Goal: Find specific page/section: Find specific page/section

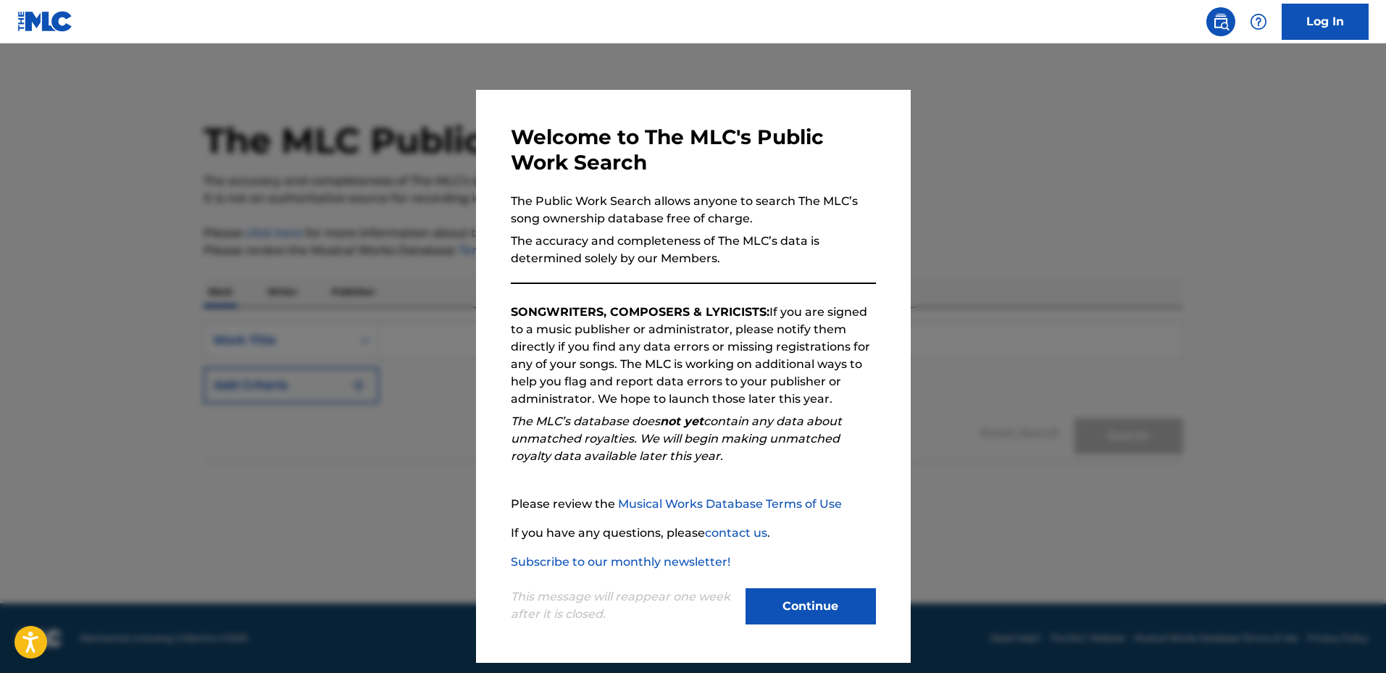
click at [819, 599] on button "Continue" at bounding box center [811, 606] width 130 height 36
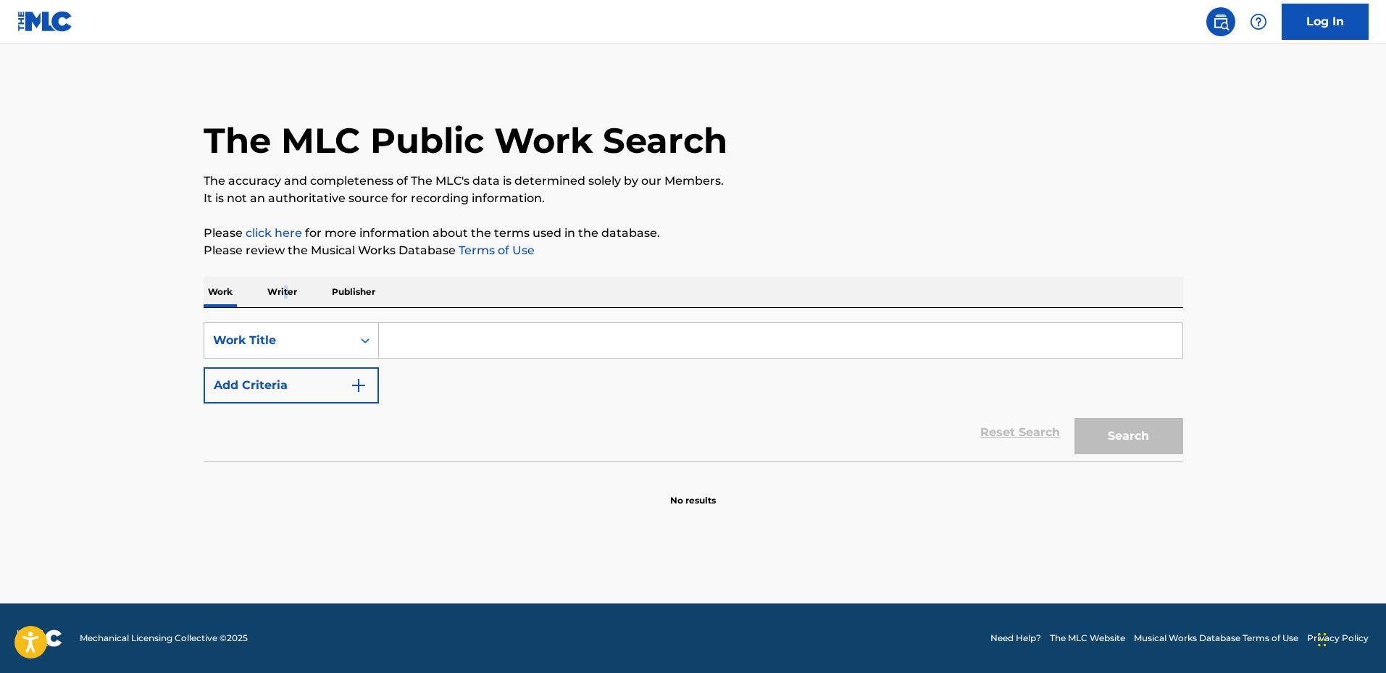
click at [285, 292] on p "Writer" at bounding box center [282, 292] width 38 height 30
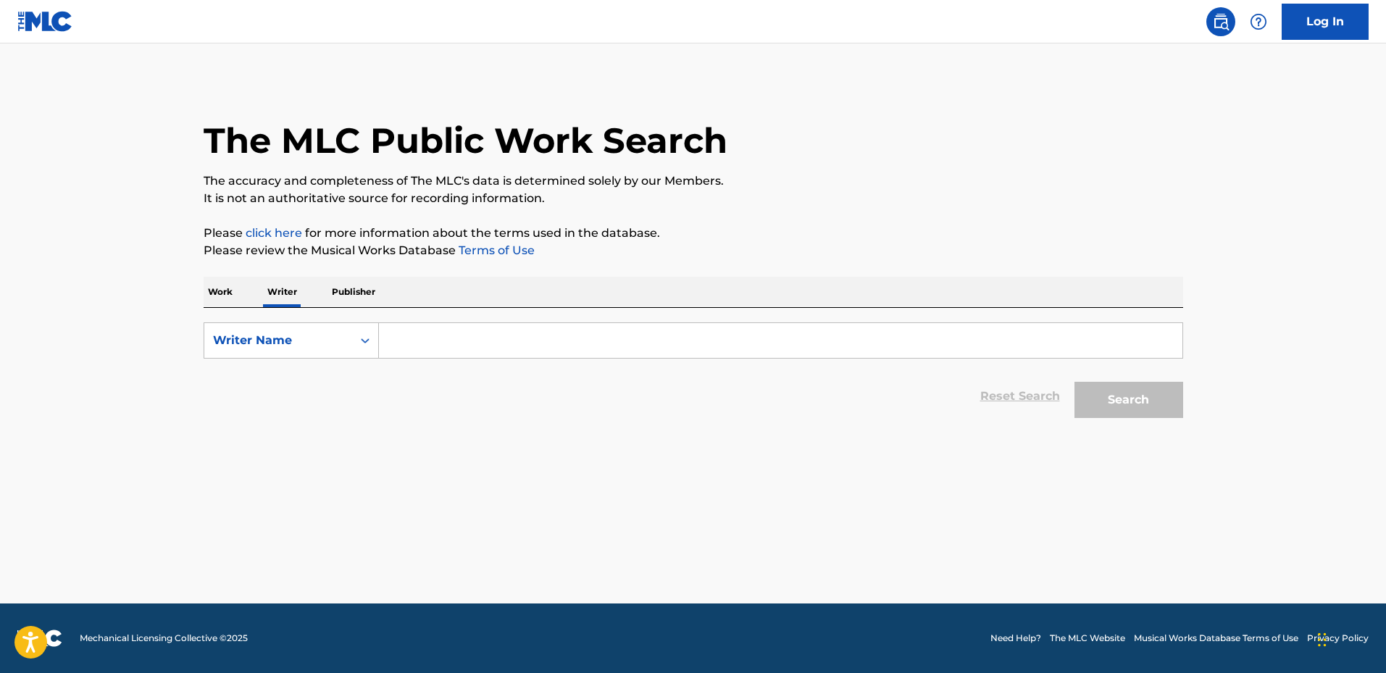
click at [452, 341] on input "Search Form" at bounding box center [780, 340] width 803 height 35
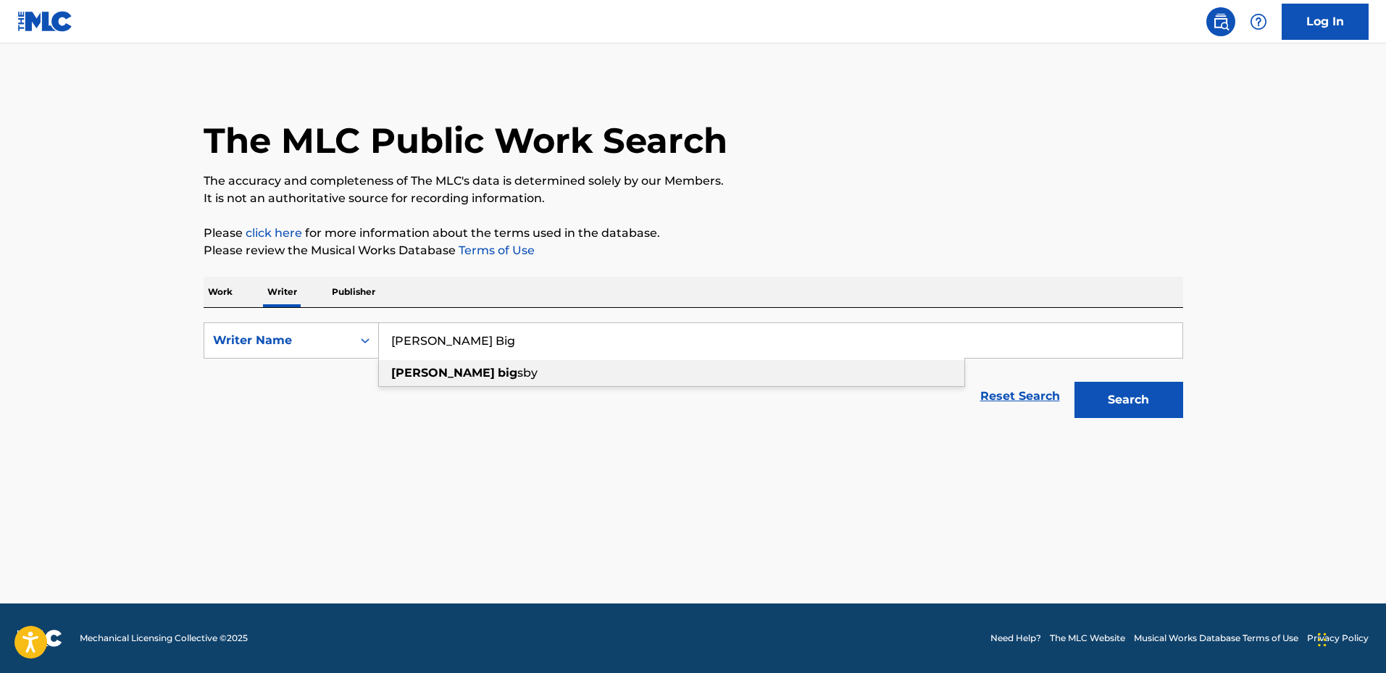
click at [498, 372] on strong "big" at bounding box center [508, 373] width 20 height 14
type input "[PERSON_NAME]"
click at [1124, 406] on button "Search" at bounding box center [1128, 400] width 109 height 36
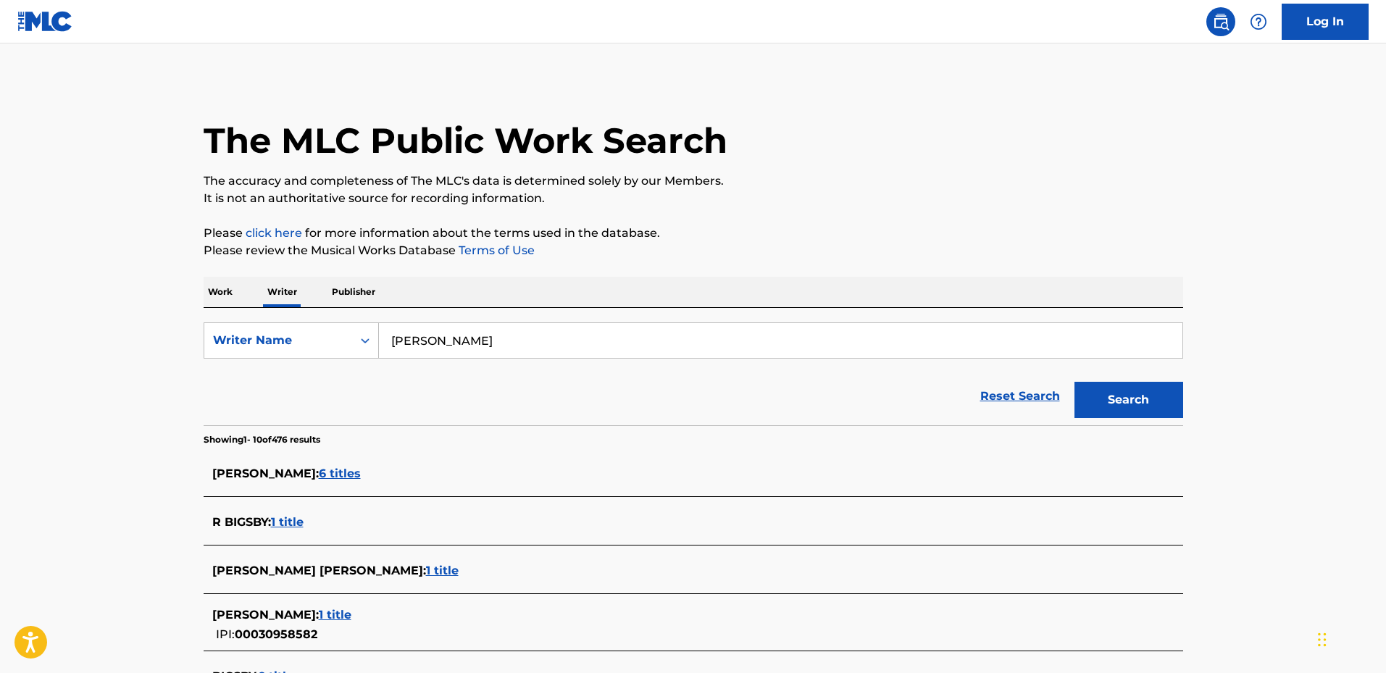
click at [347, 471] on span "6 titles" at bounding box center [340, 474] width 42 height 14
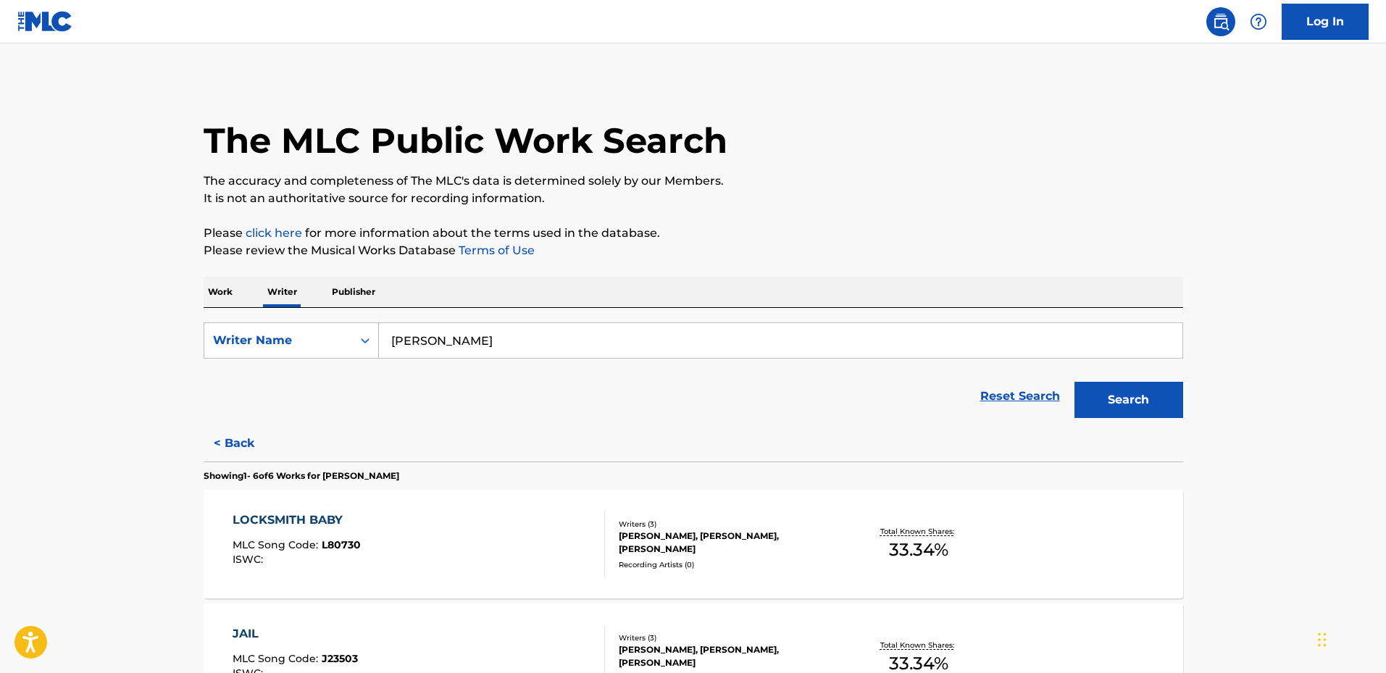
click at [251, 440] on button "< Back" at bounding box center [247, 443] width 87 height 36
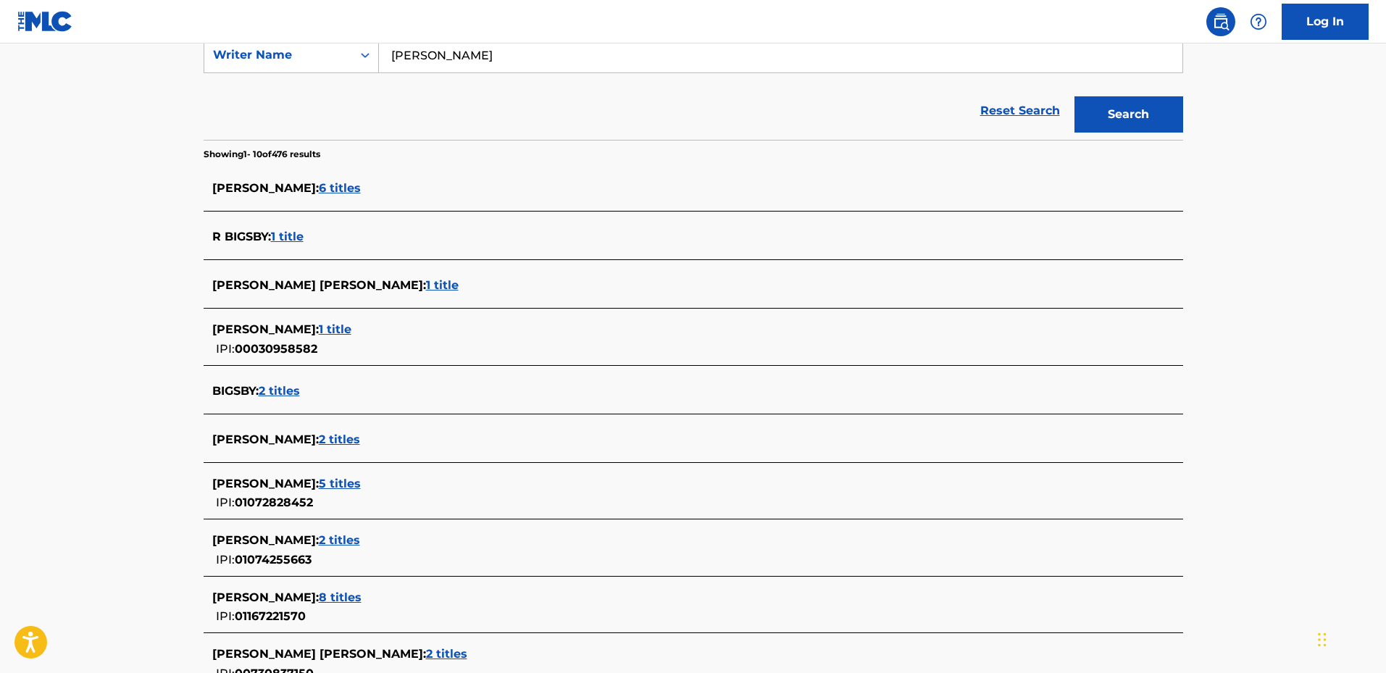
scroll to position [362, 0]
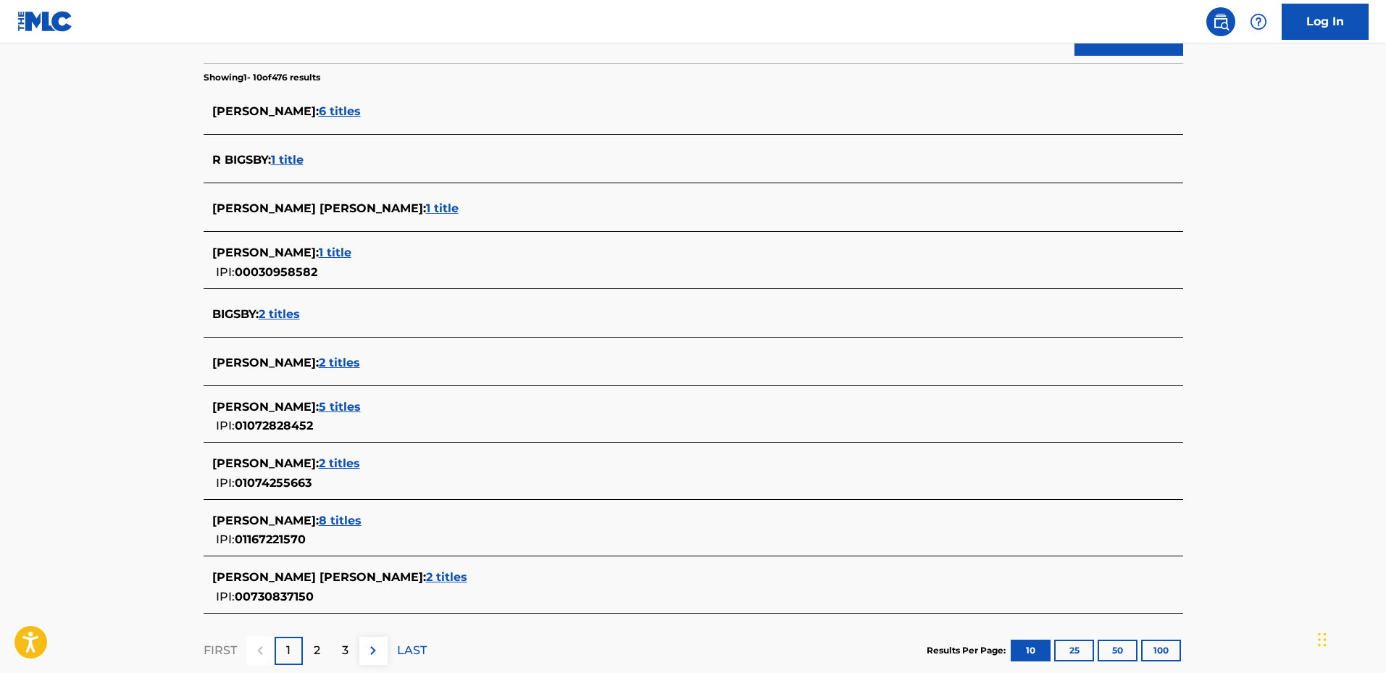
click at [319, 362] on span "2 titles" at bounding box center [339, 363] width 41 height 14
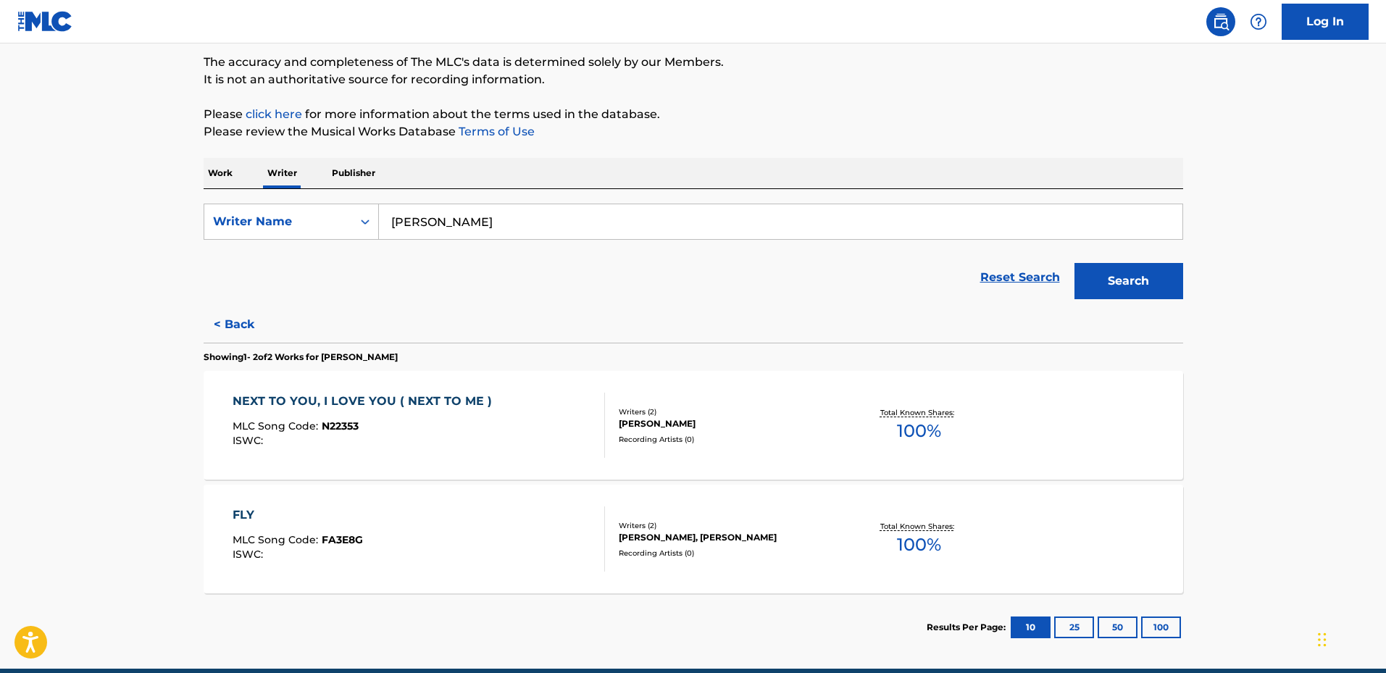
scroll to position [0, 0]
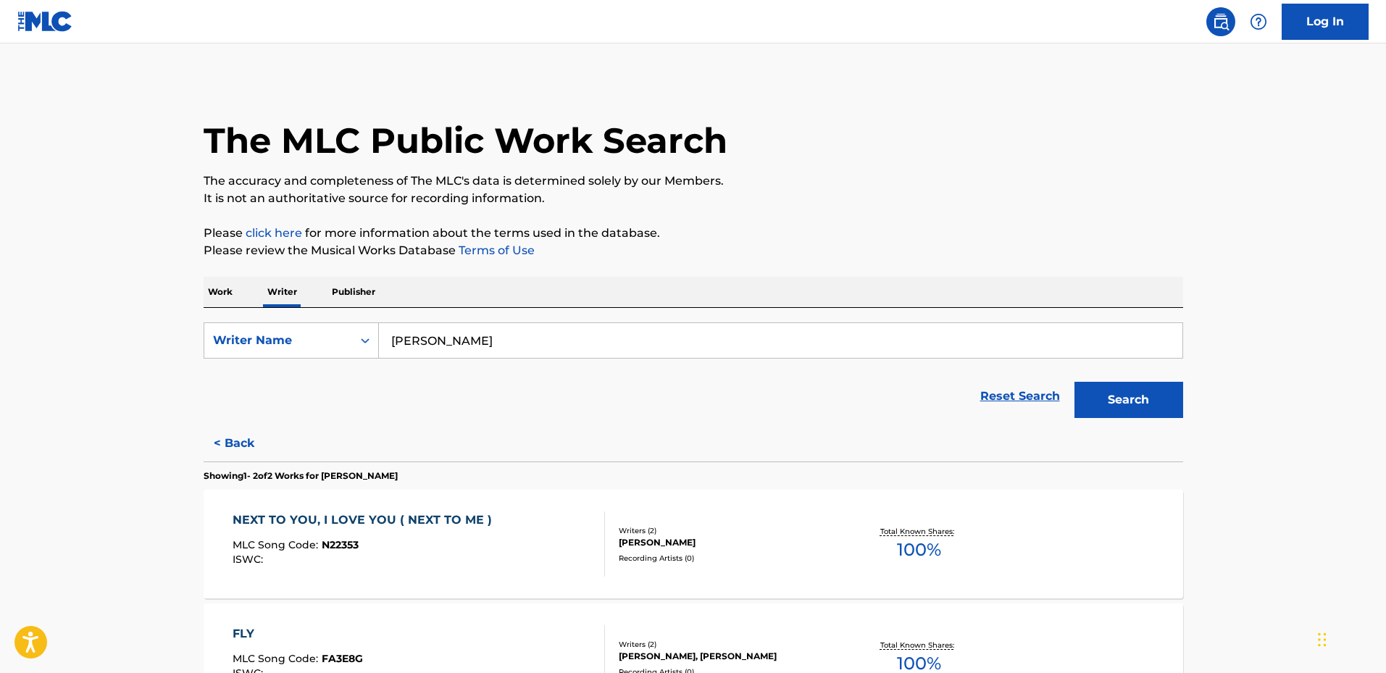
click at [246, 440] on button "< Back" at bounding box center [247, 443] width 87 height 36
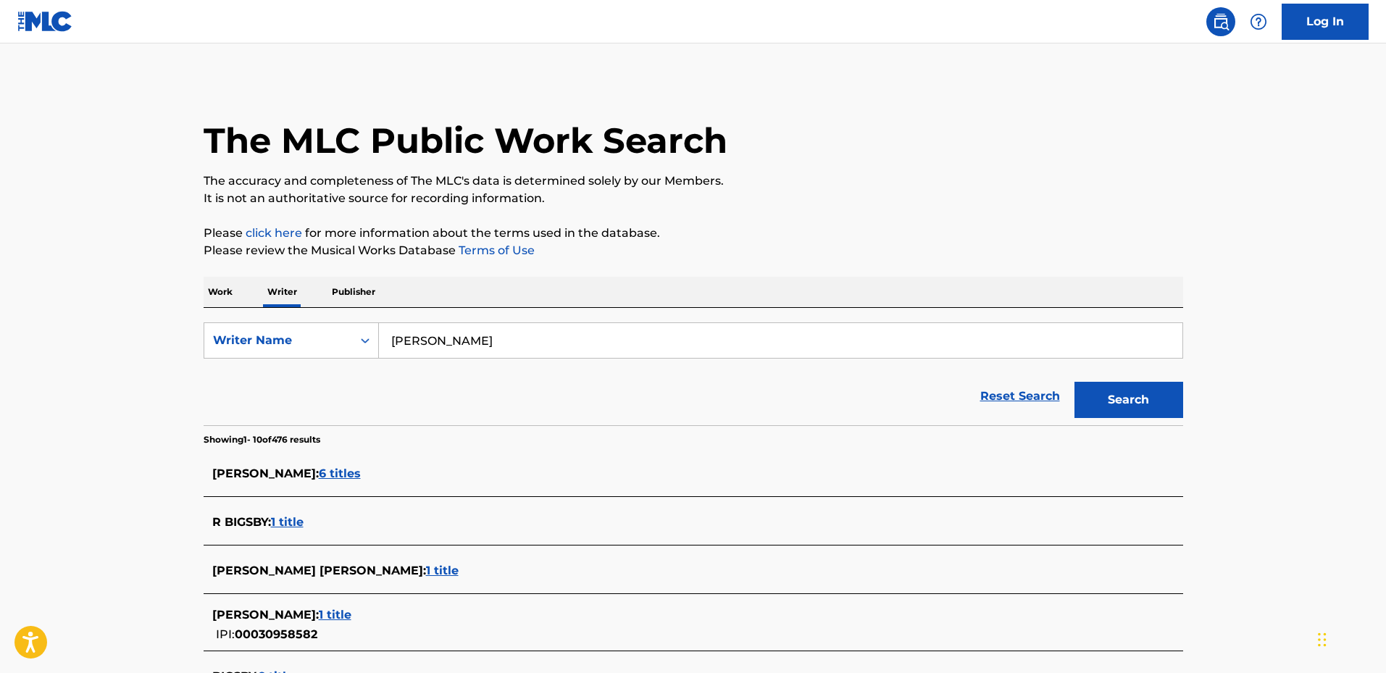
click at [346, 471] on span "6 titles" at bounding box center [340, 474] width 42 height 14
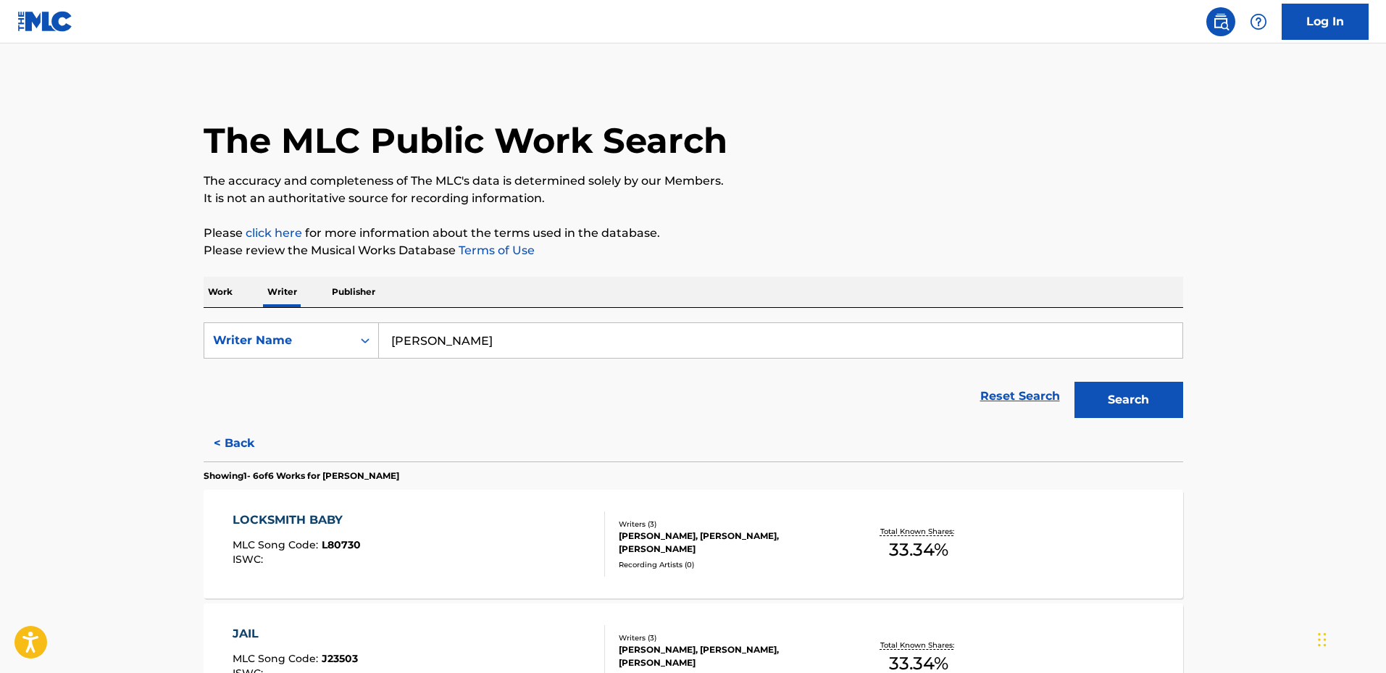
click at [46, 22] on img at bounding box center [45, 21] width 56 height 21
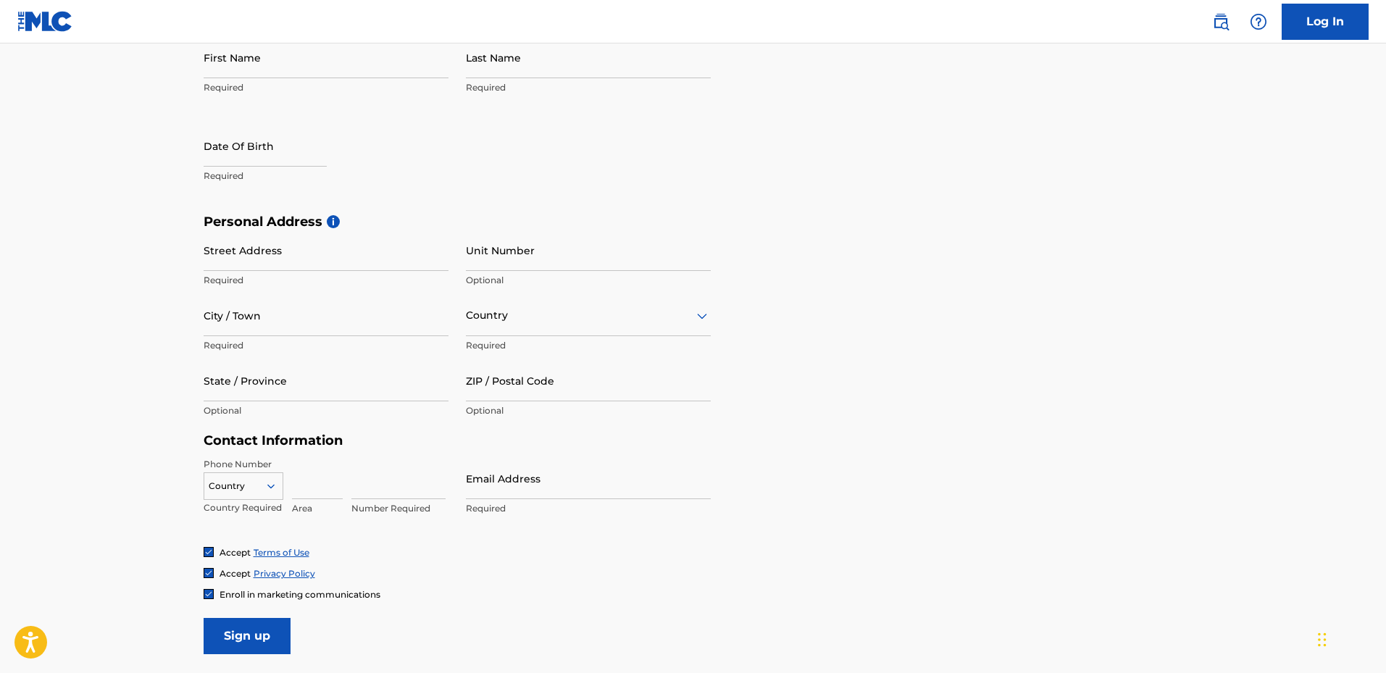
scroll to position [460, 0]
